Goal: Task Accomplishment & Management: Use online tool/utility

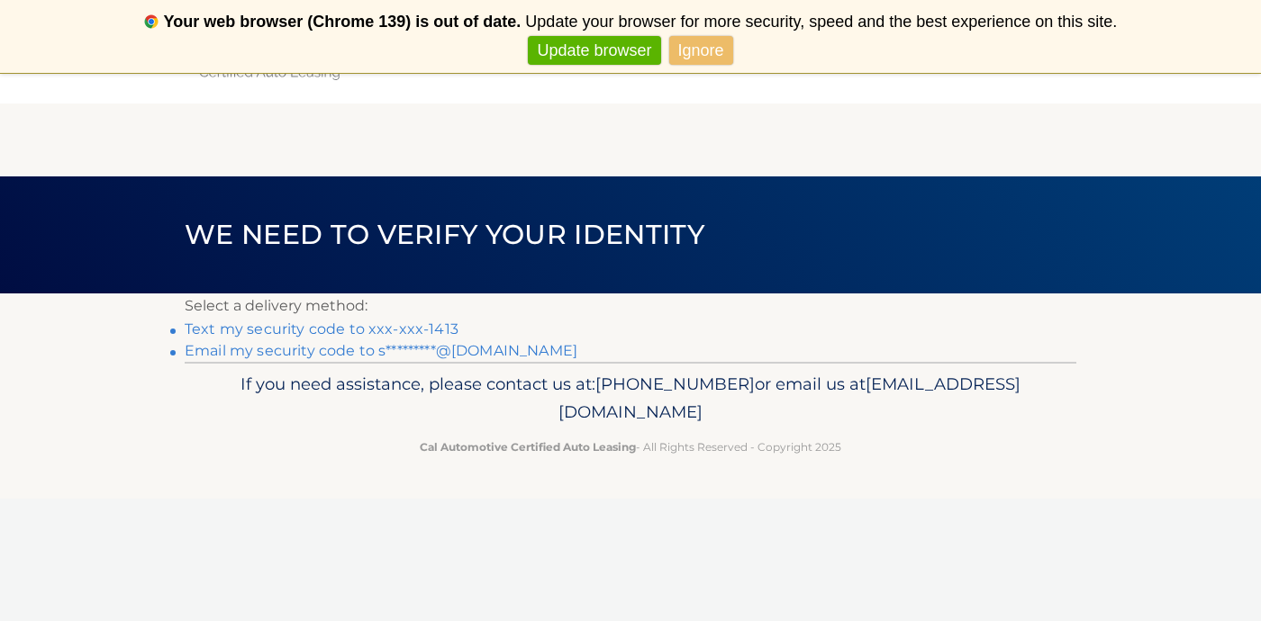
click at [386, 330] on link "Text my security code to xxx-xxx-1413" at bounding box center [322, 329] width 274 height 17
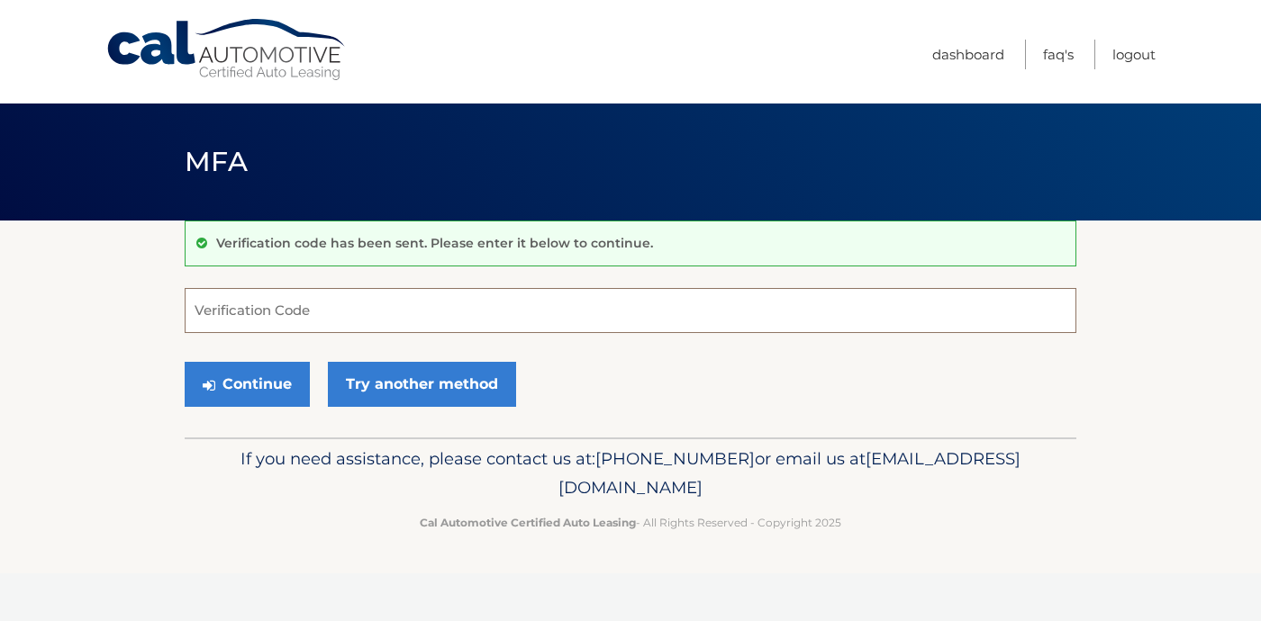
click at [426, 314] on input "Verification Code" at bounding box center [631, 310] width 892 height 45
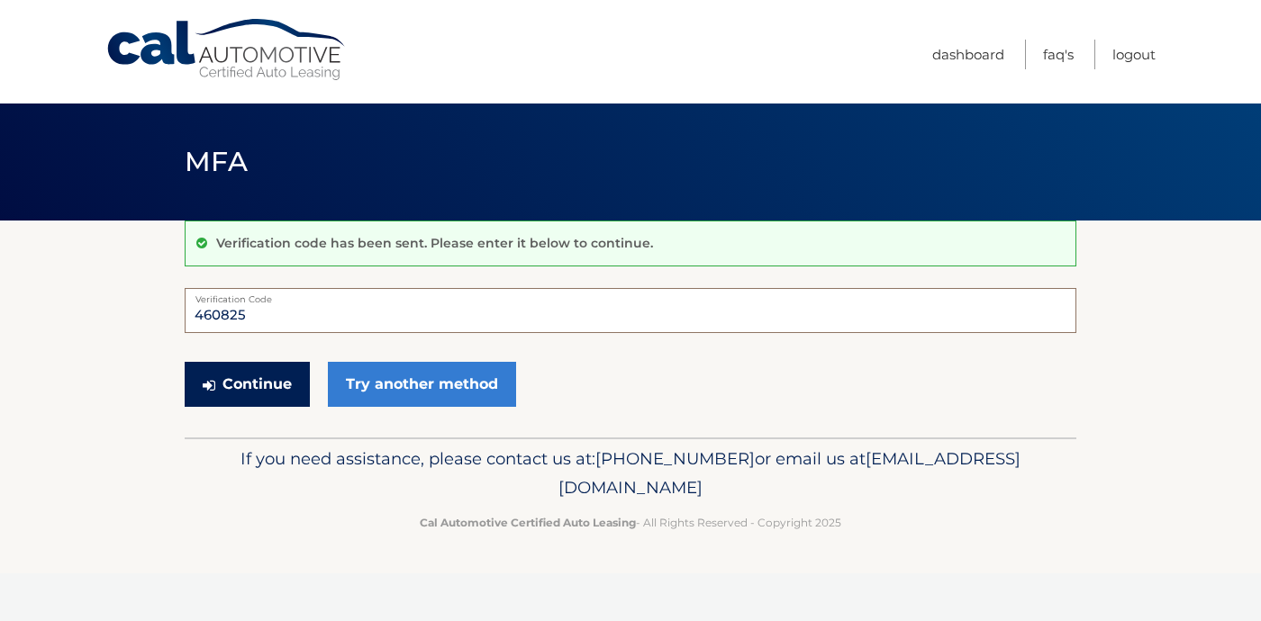
type input "460825"
click at [258, 389] on button "Continue" at bounding box center [247, 384] width 125 height 45
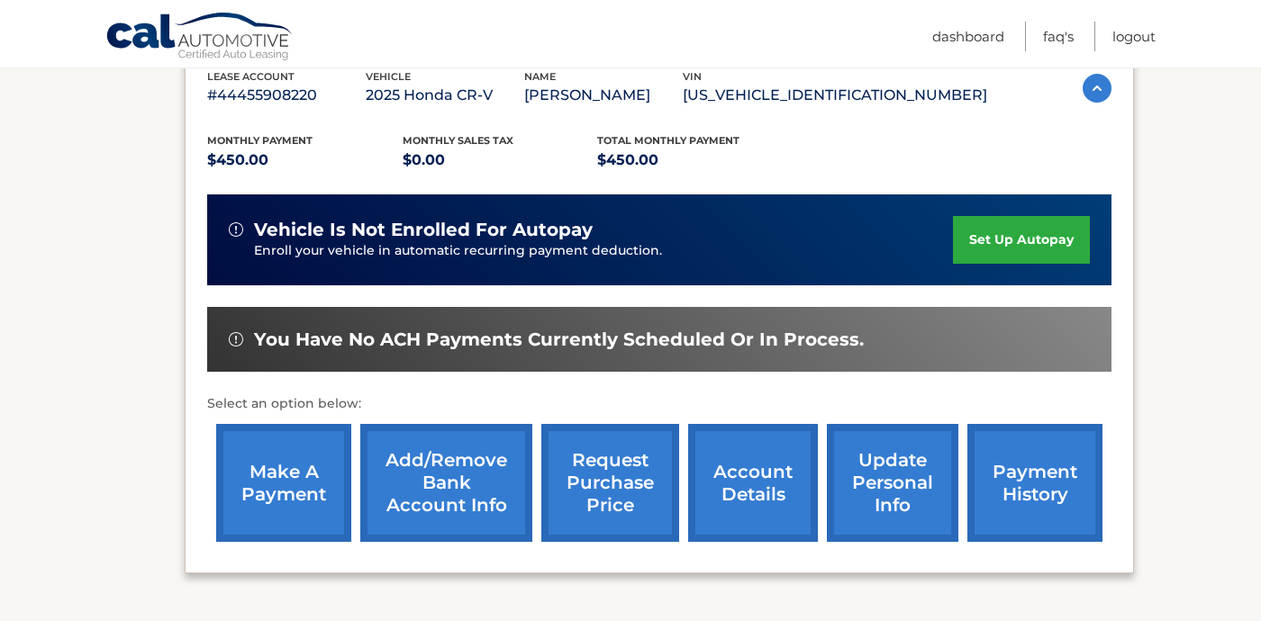
scroll to position [331, 0]
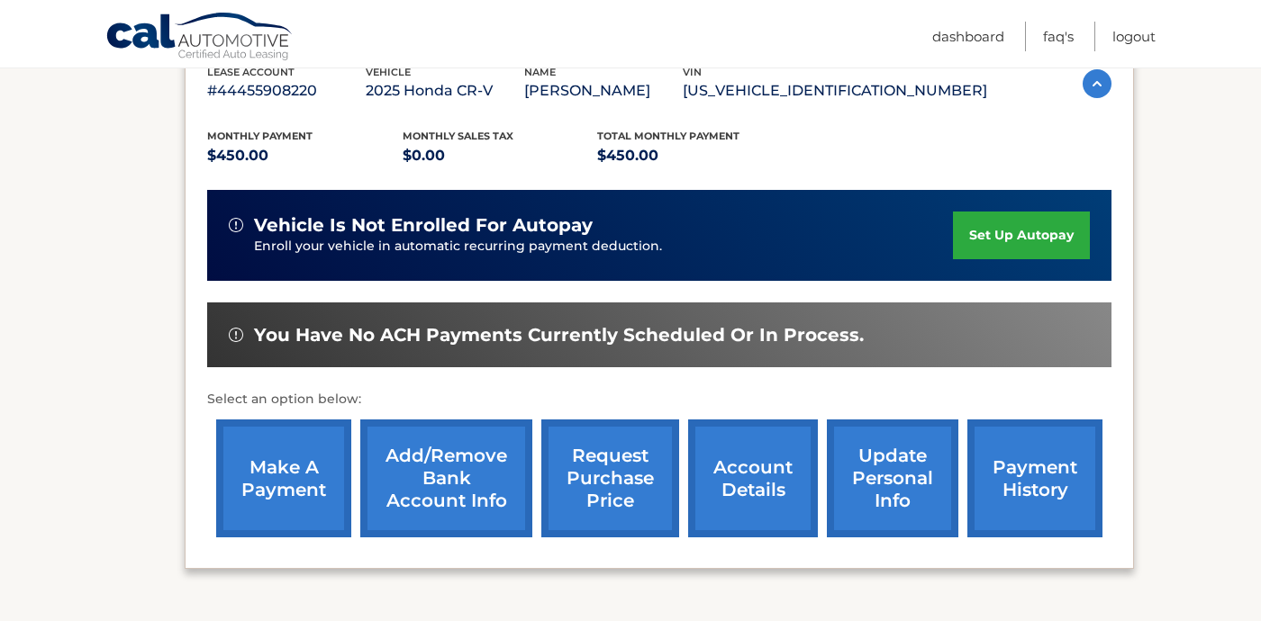
click at [276, 474] on link "make a payment" at bounding box center [283, 479] width 135 height 118
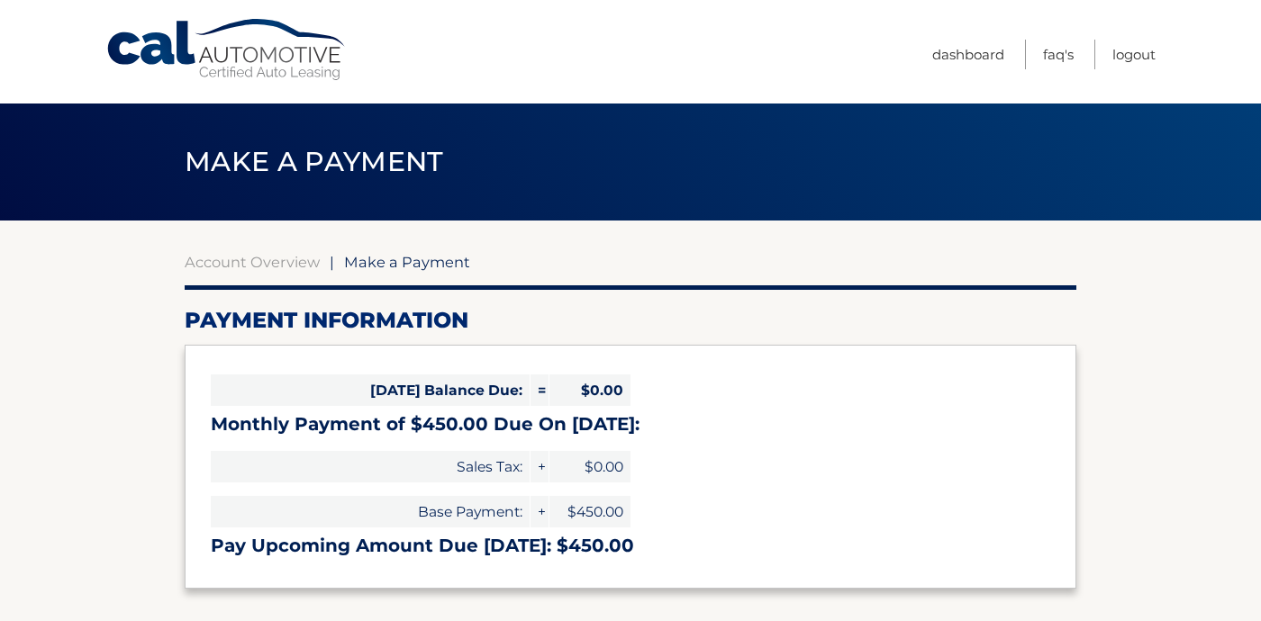
select select "YzgyZDE1NjctNmQzNi00OWM4LTkzMmItOTA1YjQxZmIzNjNk"
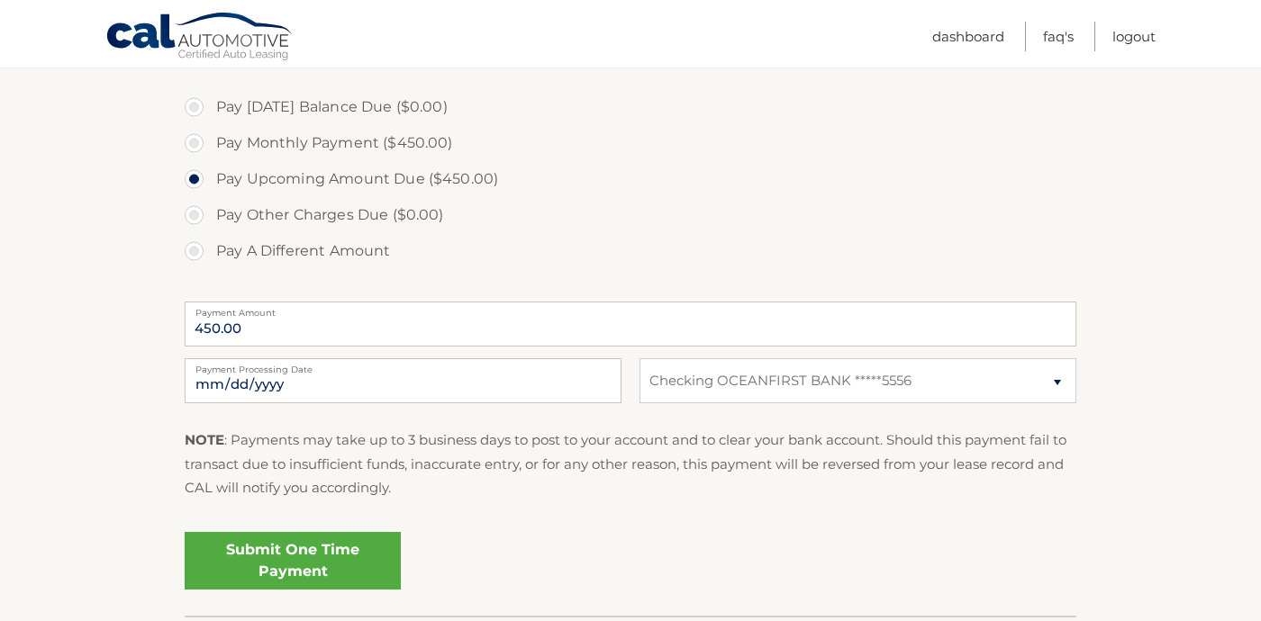
scroll to position [666, 0]
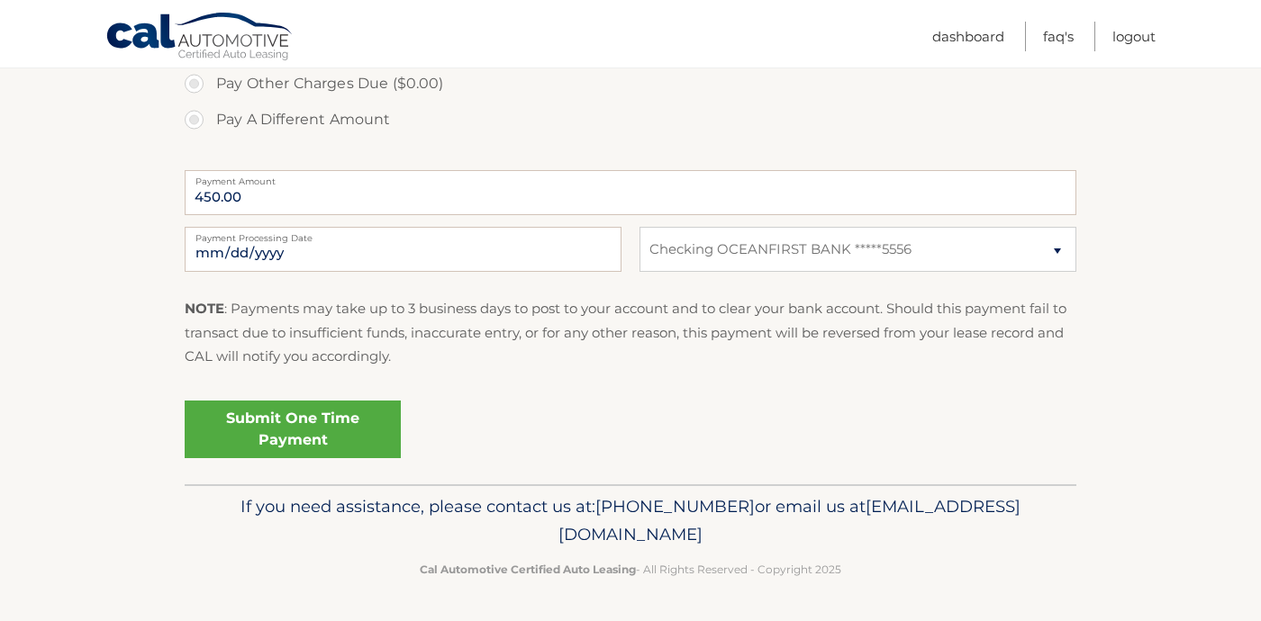
click at [304, 440] on link "Submit One Time Payment" at bounding box center [293, 430] width 216 height 58
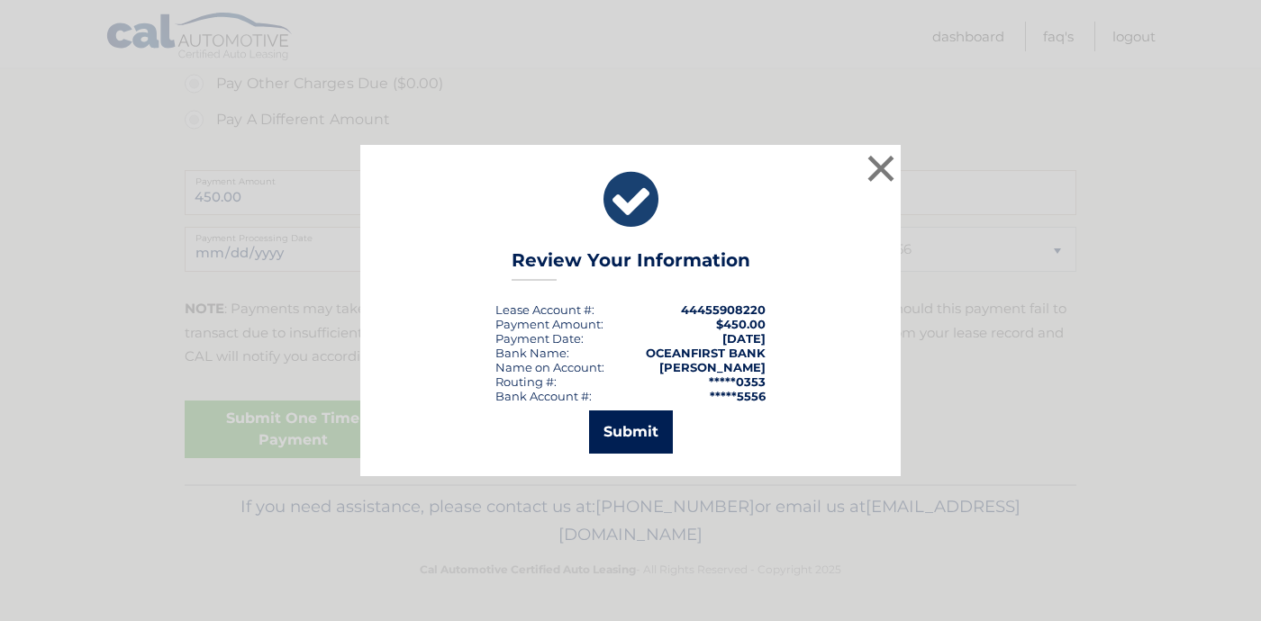
click at [637, 431] on button "Submit" at bounding box center [631, 432] width 84 height 43
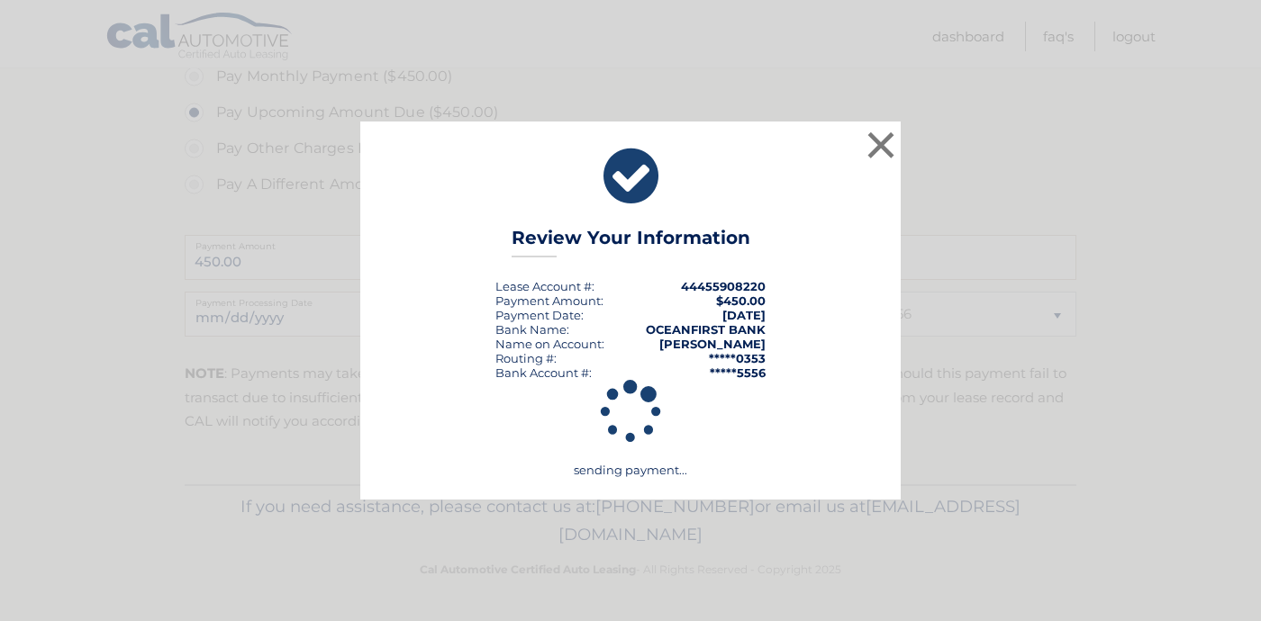
scroll to position [601, 0]
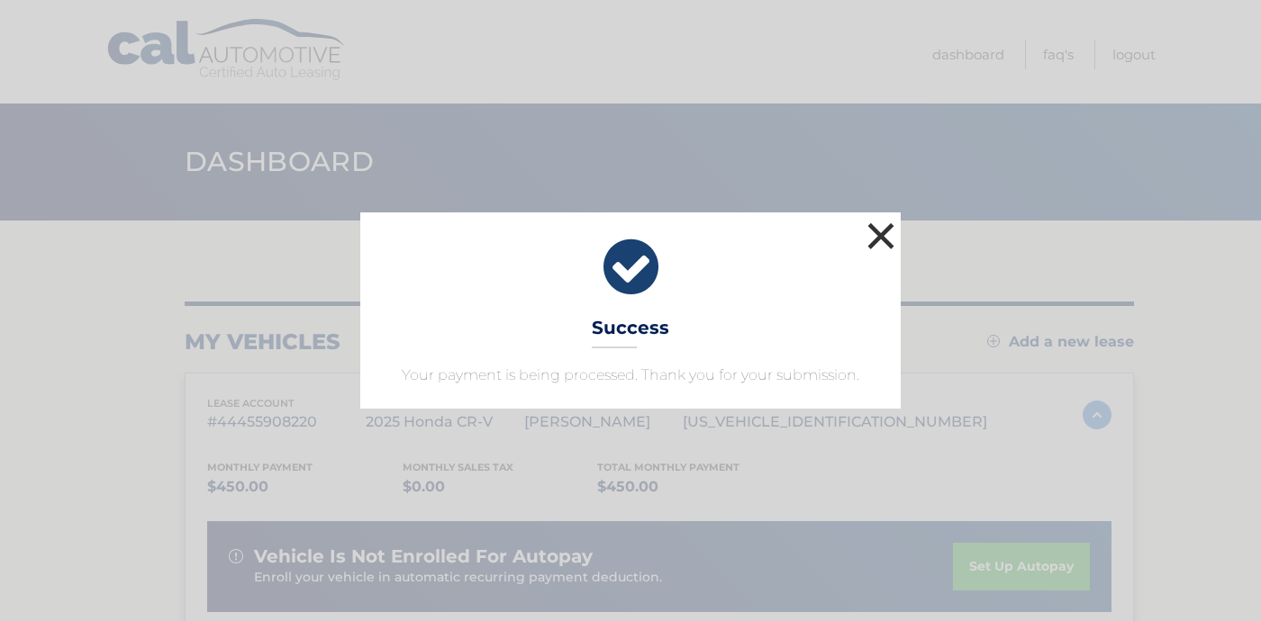
click at [883, 231] on button "×" at bounding box center [881, 236] width 36 height 36
